Goal: Find specific page/section: Find specific page/section

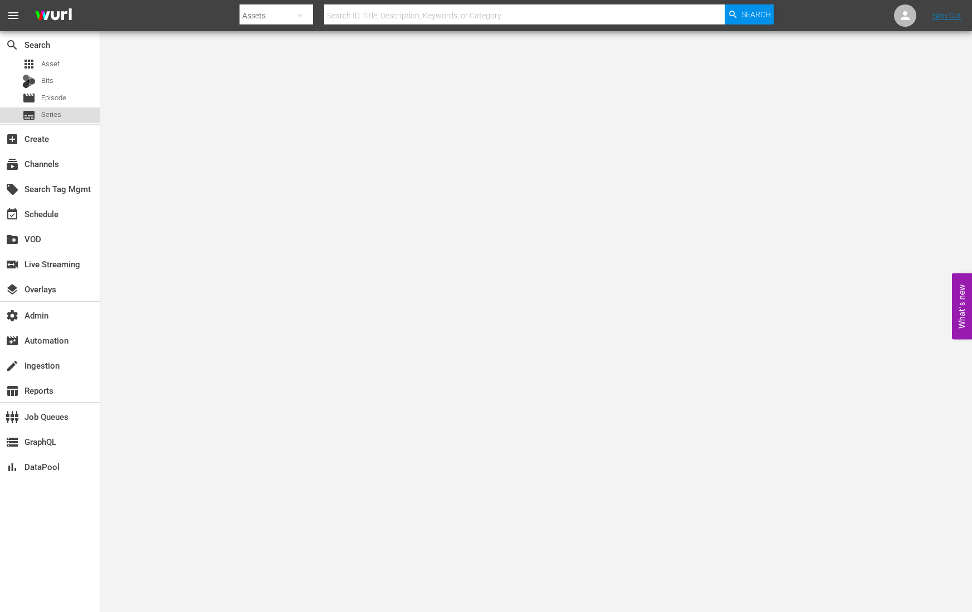
click at [47, 114] on span "Series" at bounding box center [51, 114] width 20 height 11
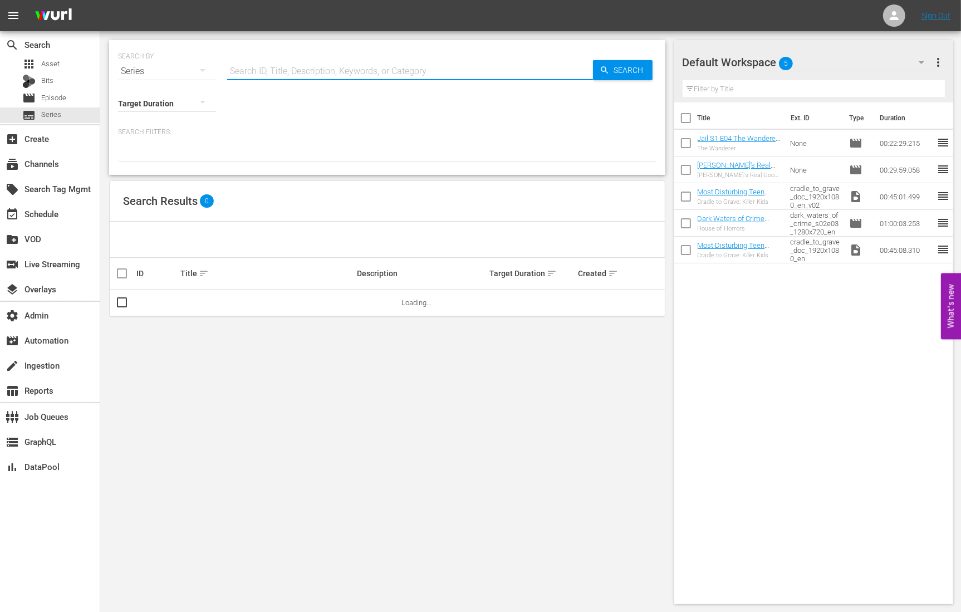
click at [281, 70] on input "text" at bounding box center [410, 71] width 366 height 27
paste input "43082625"
type input "43082625"
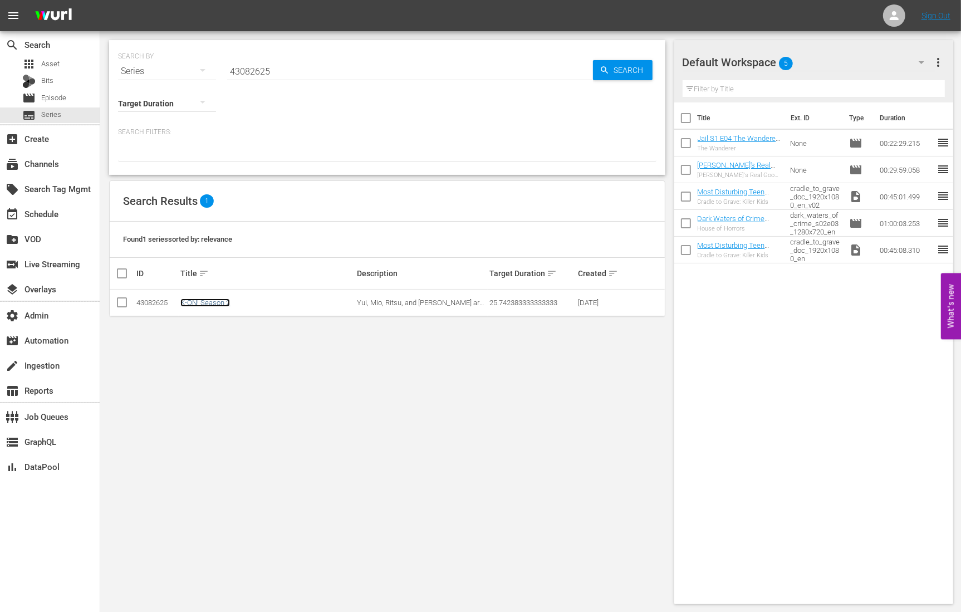
click at [203, 300] on link "K-ON! Season 2" at bounding box center [205, 302] width 50 height 8
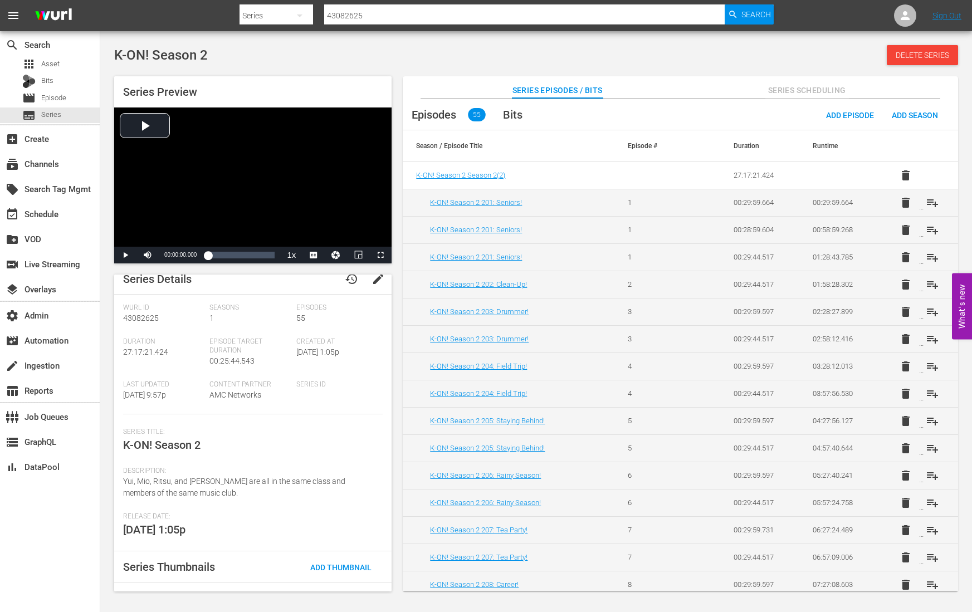
scroll to position [12, 0]
